Goal: Task Accomplishment & Management: Manage account settings

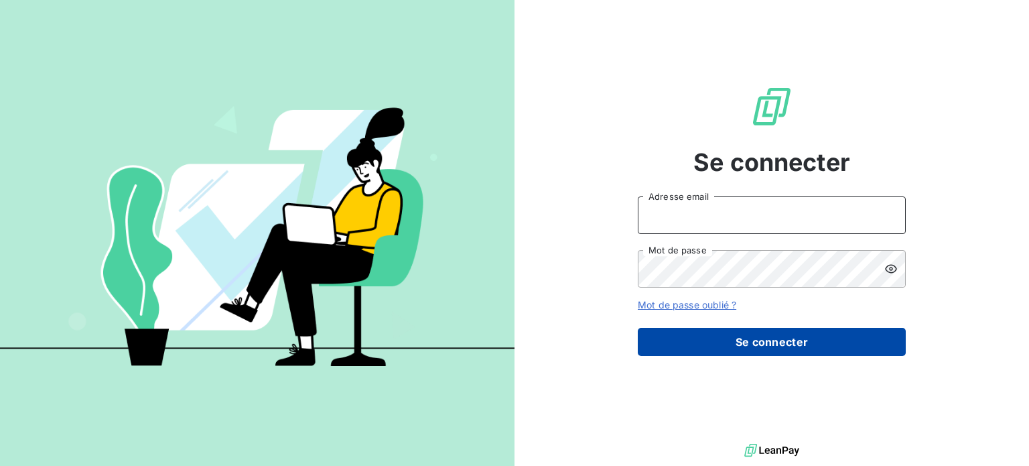
type input "[PERSON_NAME][EMAIL_ADDRESS][DOMAIN_NAME]"
click at [764, 346] on button "Se connecter" at bounding box center [772, 342] width 268 height 28
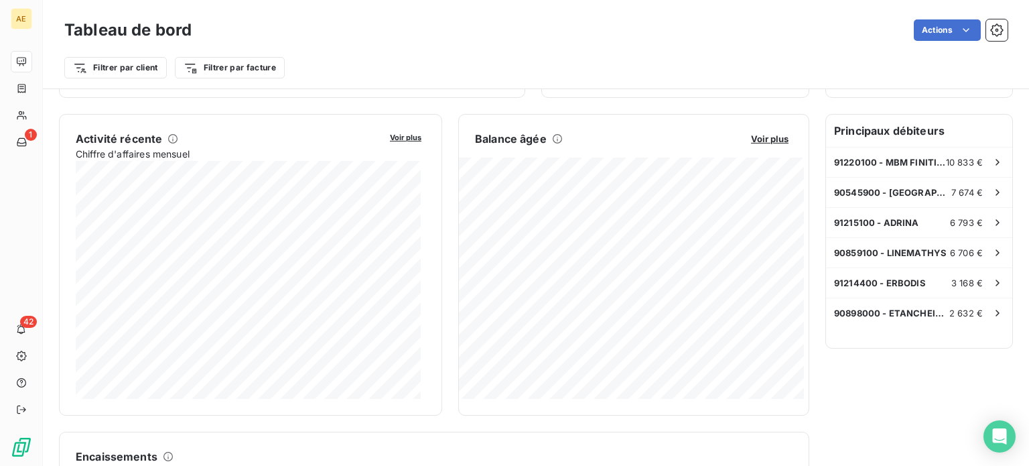
scroll to position [201, 0]
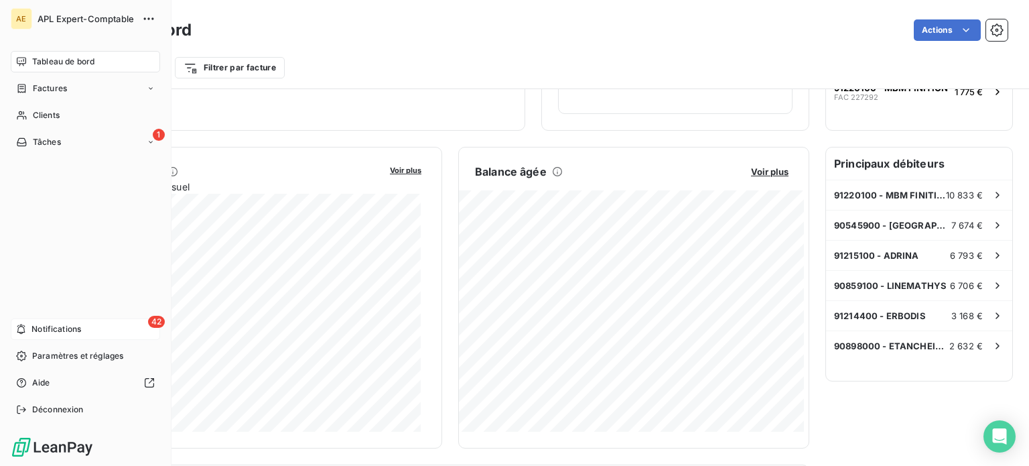
click at [33, 325] on span "Notifications" at bounding box center [56, 329] width 50 height 12
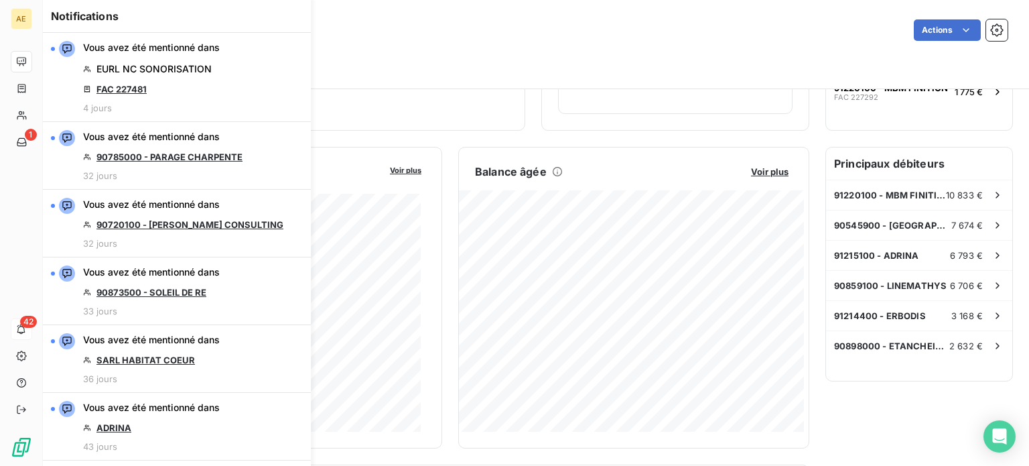
click at [483, 61] on div "Filtrer par client Filtrer par facture" at bounding box center [535, 67] width 943 height 25
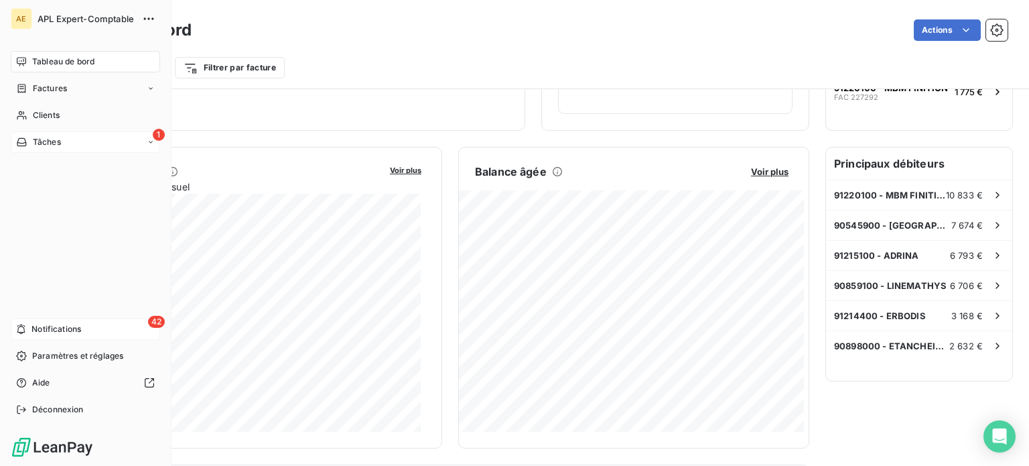
click at [29, 140] on div "Tâches" at bounding box center [38, 142] width 45 height 12
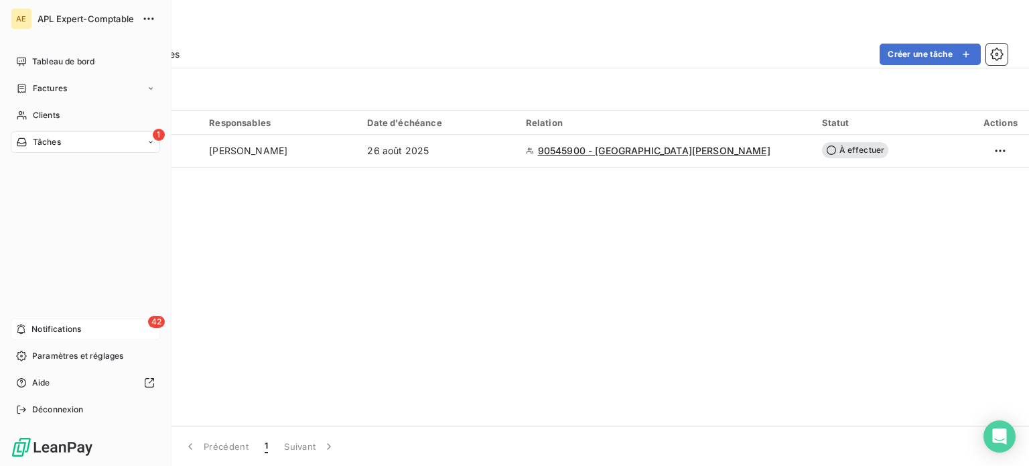
click at [46, 326] on span "Notifications" at bounding box center [56, 329] width 50 height 12
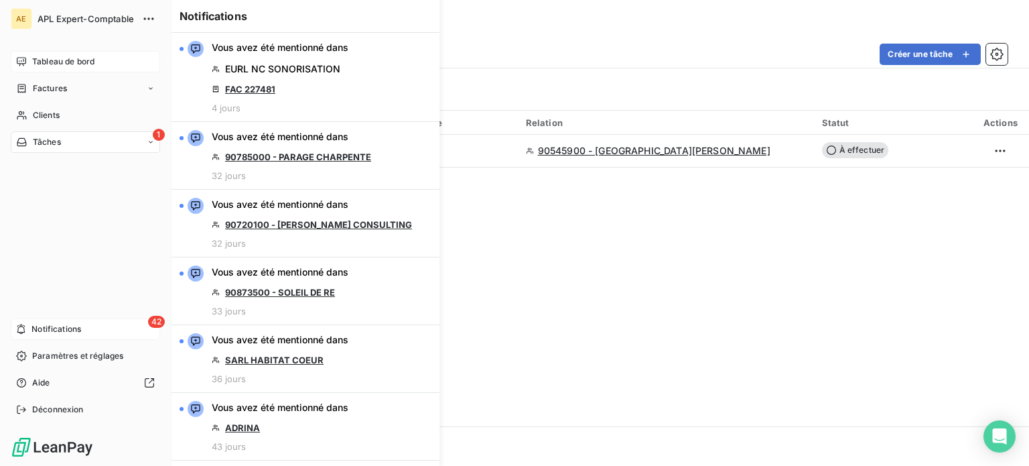
click at [48, 58] on span "Tableau de bord" at bounding box center [63, 62] width 62 height 12
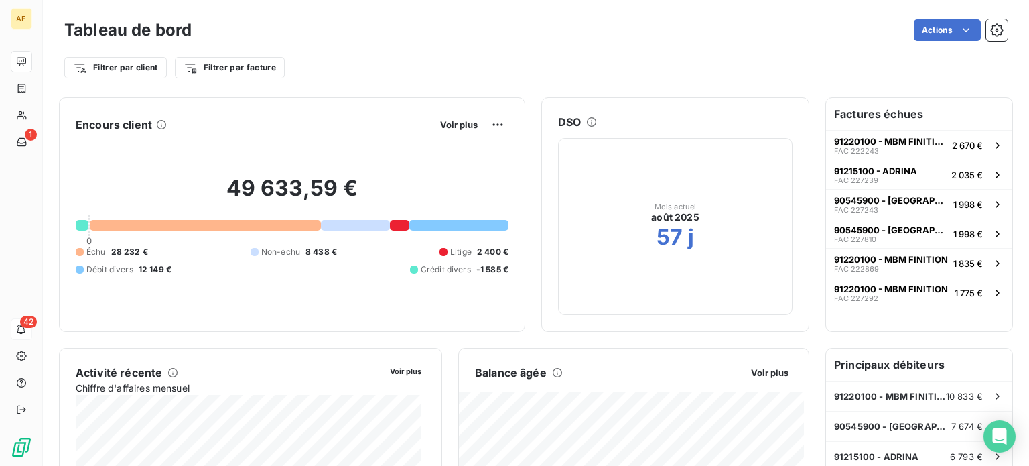
scroll to position [201, 0]
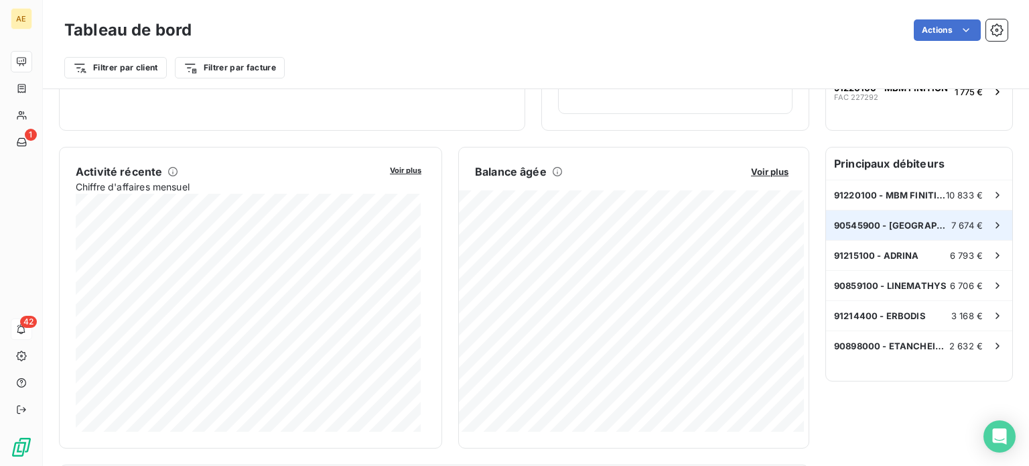
click at [926, 223] on span "90545900 - MAISON JANNEAU" at bounding box center [892, 225] width 117 height 11
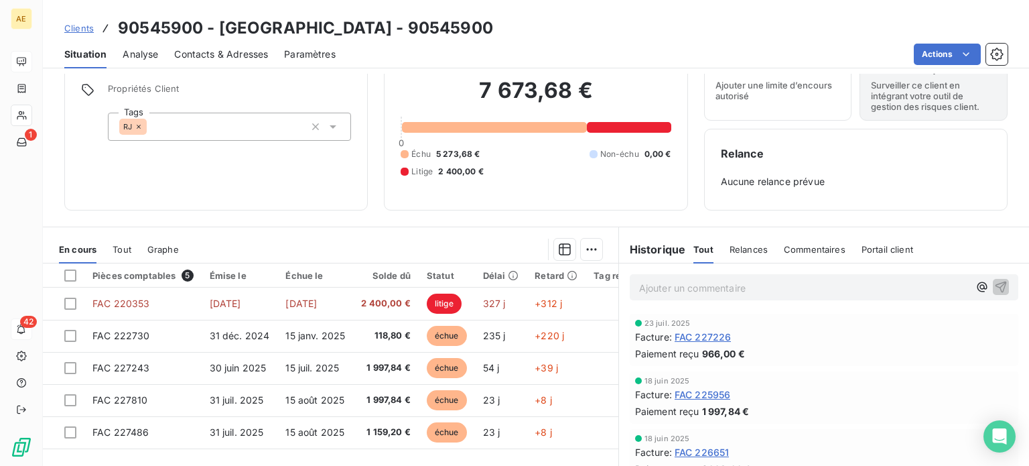
scroll to position [134, 0]
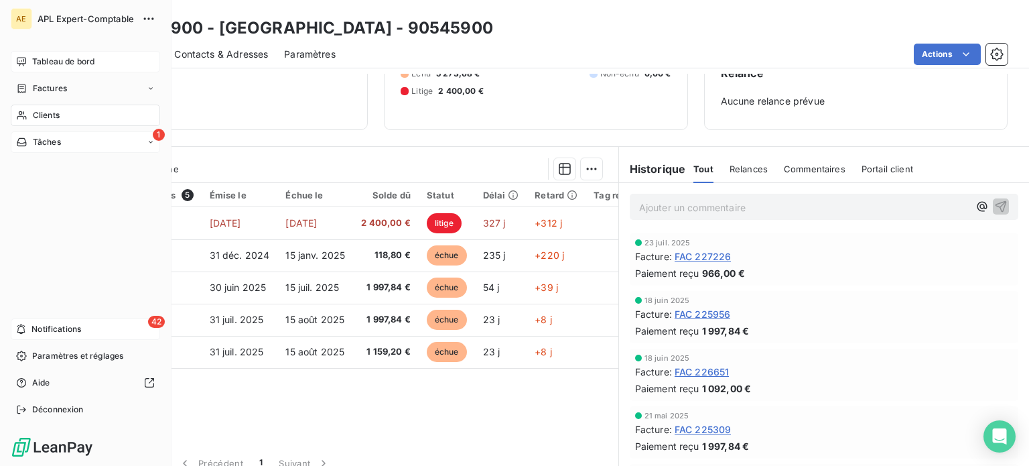
click at [44, 141] on span "Tâches" at bounding box center [47, 142] width 28 height 12
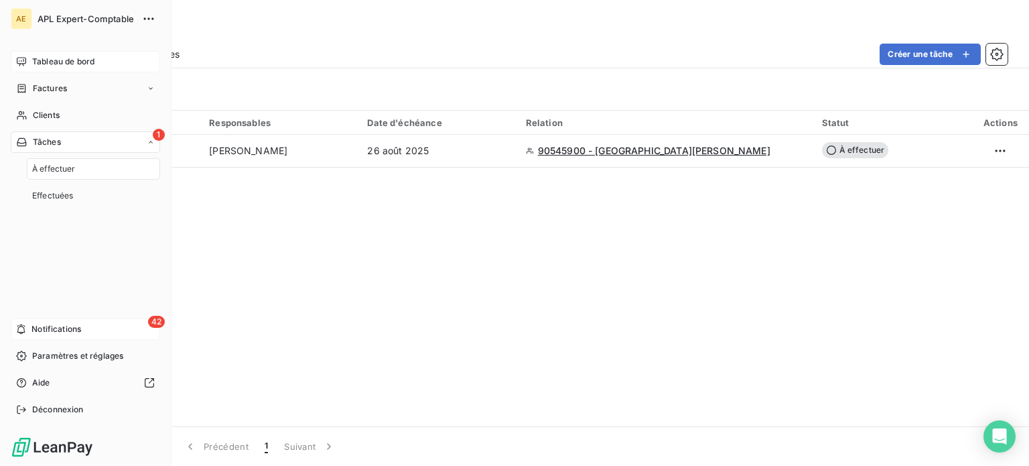
click at [58, 331] on span "Notifications" at bounding box center [56, 329] width 50 height 12
